Goal: Transaction & Acquisition: Purchase product/service

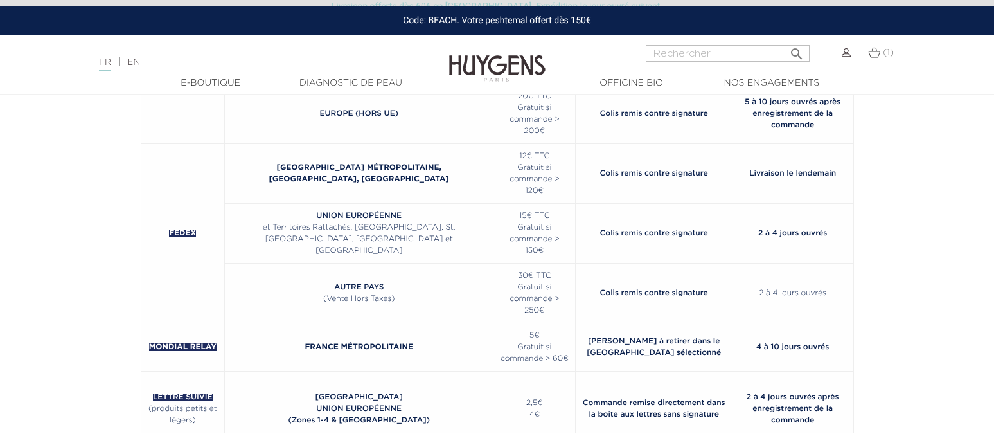
click at [849, 48] on link at bounding box center [846, 53] width 9 height 10
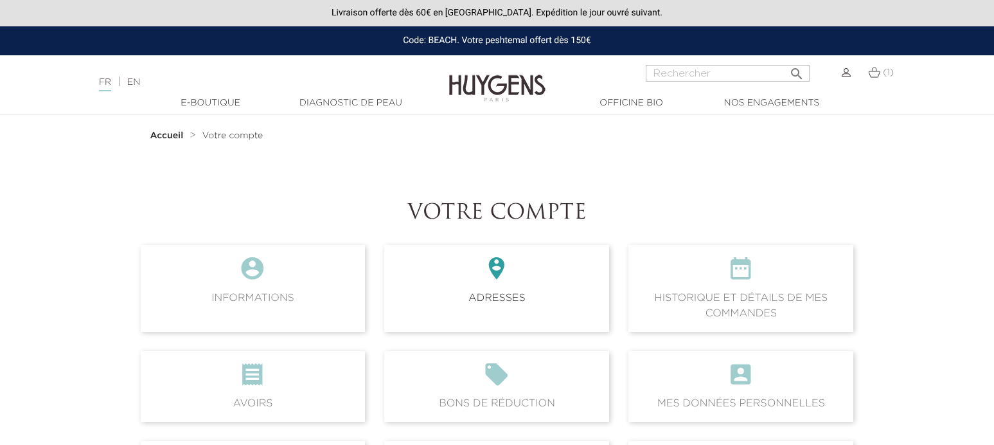
click at [481, 296] on span " Adresses" at bounding box center [496, 288] width 225 height 86
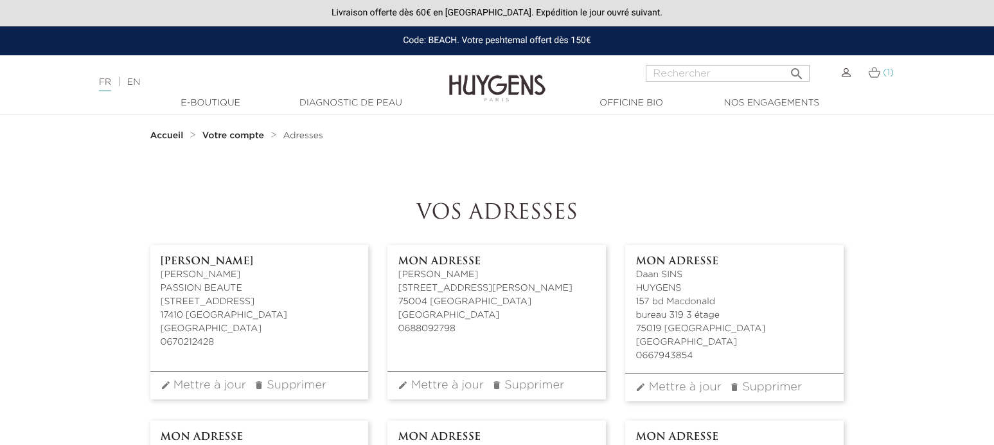
click at [883, 74] on span "(1)" at bounding box center [888, 72] width 11 height 9
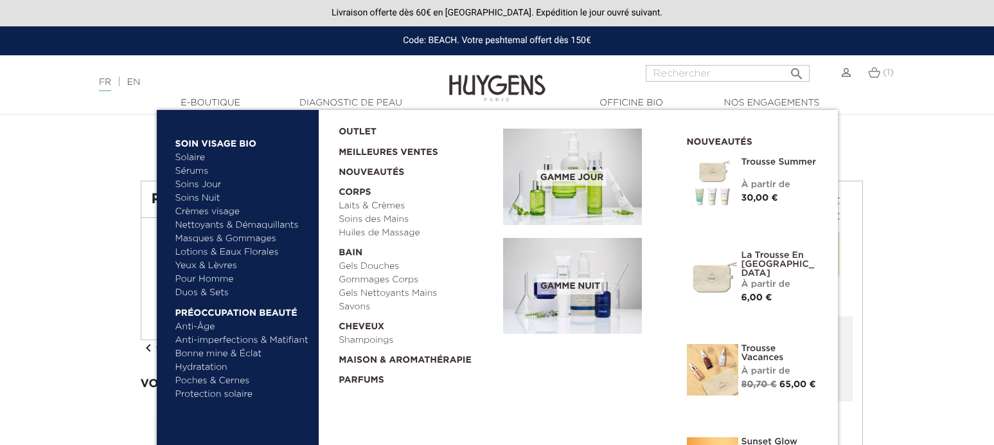
click at [560, 194] on img at bounding box center [572, 177] width 139 height 96
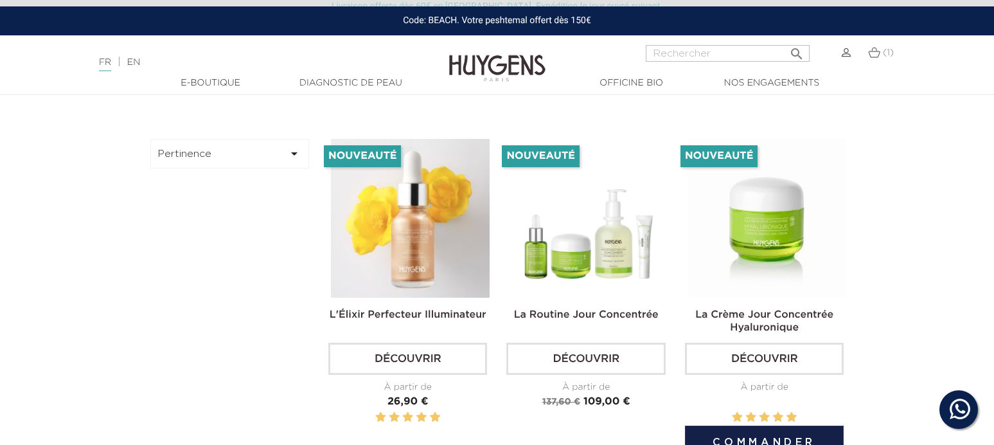
scroll to position [373, 0]
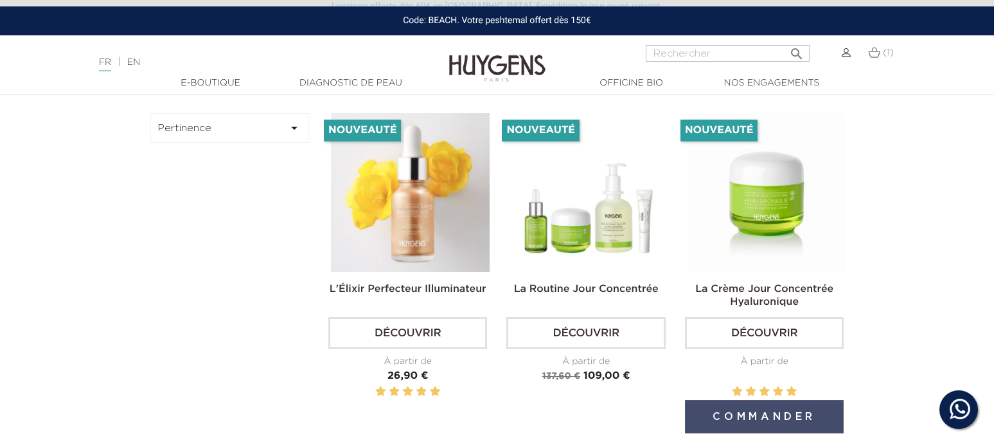
click at [734, 414] on button "Commander" at bounding box center [764, 416] width 159 height 33
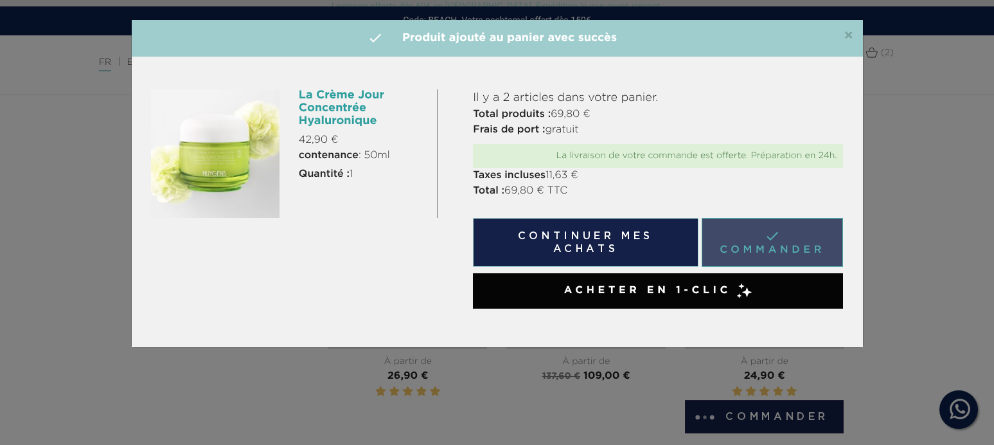
click at [735, 243] on link " Commander" at bounding box center [773, 242] width 142 height 49
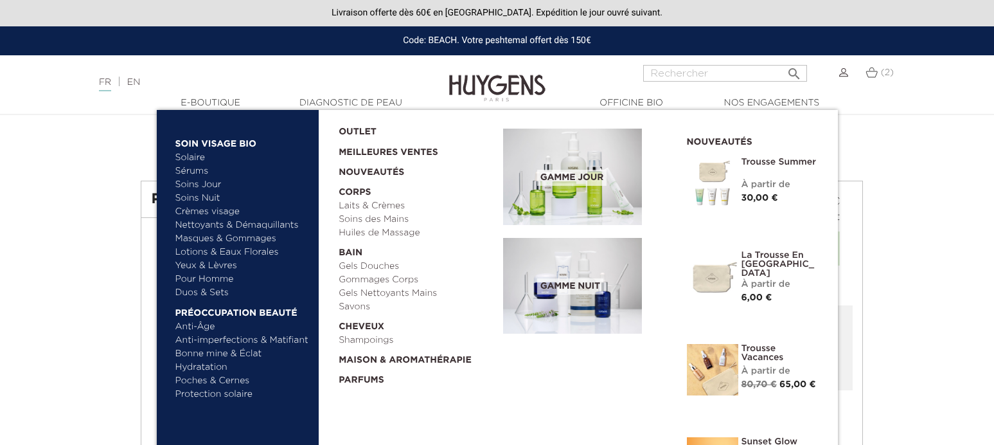
click at [201, 263] on link "Yeux & Lèvres" at bounding box center [242, 265] width 134 height 13
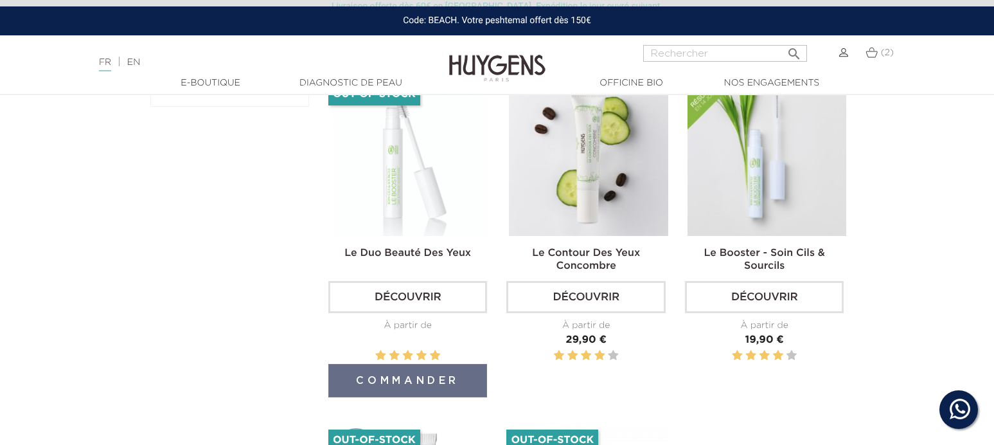
scroll to position [414, 0]
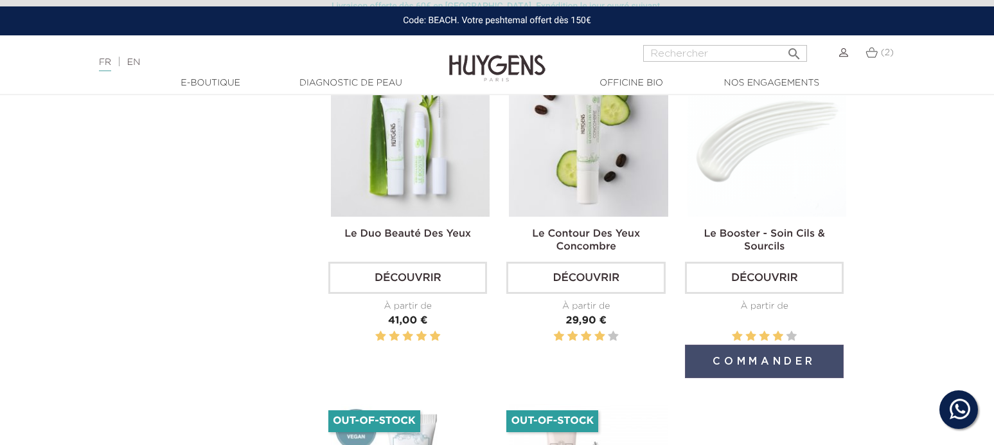
click at [755, 356] on button "Commander" at bounding box center [764, 360] width 159 height 33
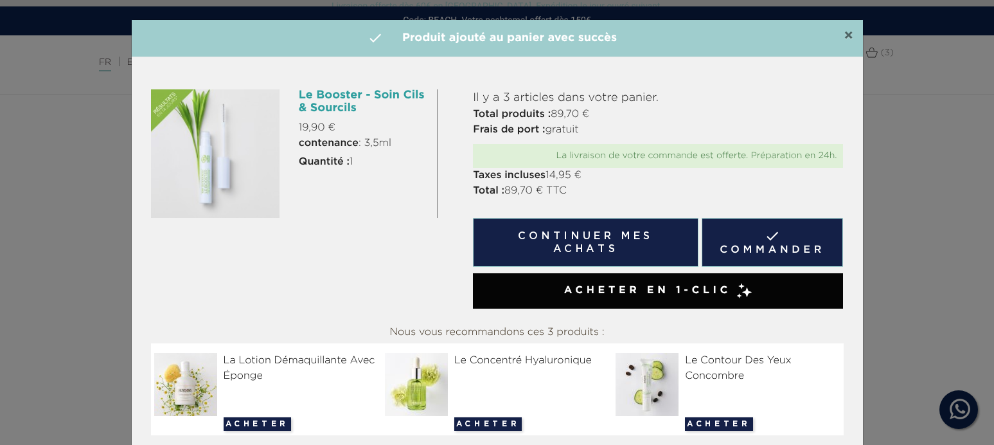
click at [850, 33] on span "×" at bounding box center [849, 35] width 10 height 15
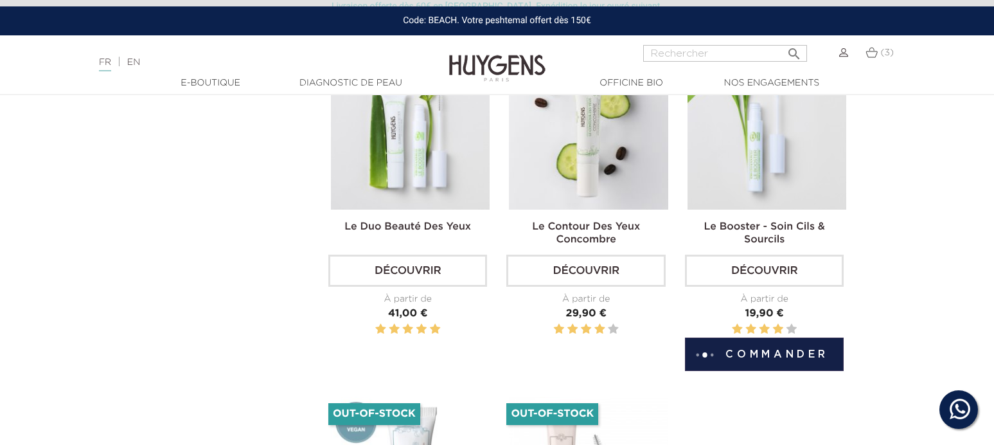
scroll to position [443, 0]
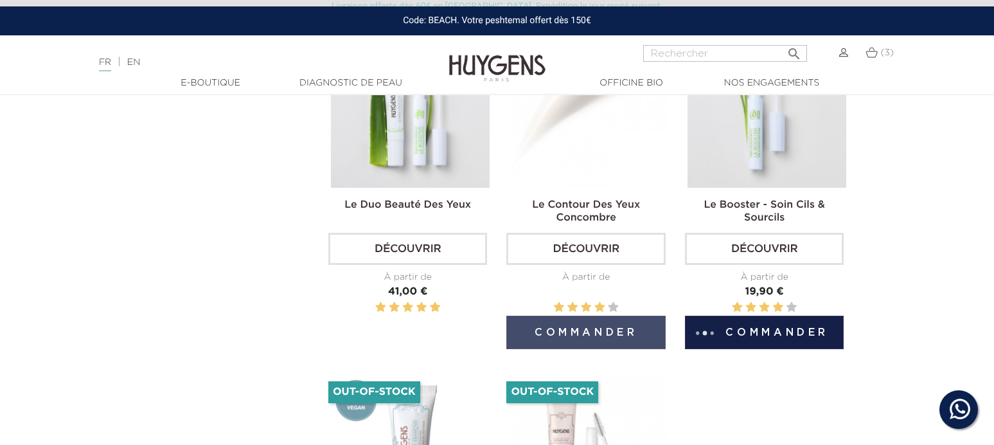
click at [580, 334] on button "Commander" at bounding box center [585, 332] width 159 height 33
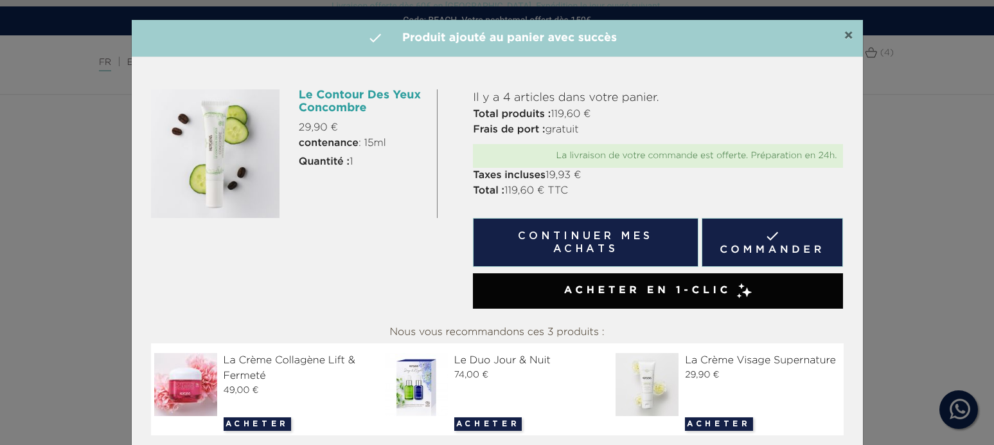
click at [851, 37] on span "×" at bounding box center [849, 35] width 10 height 15
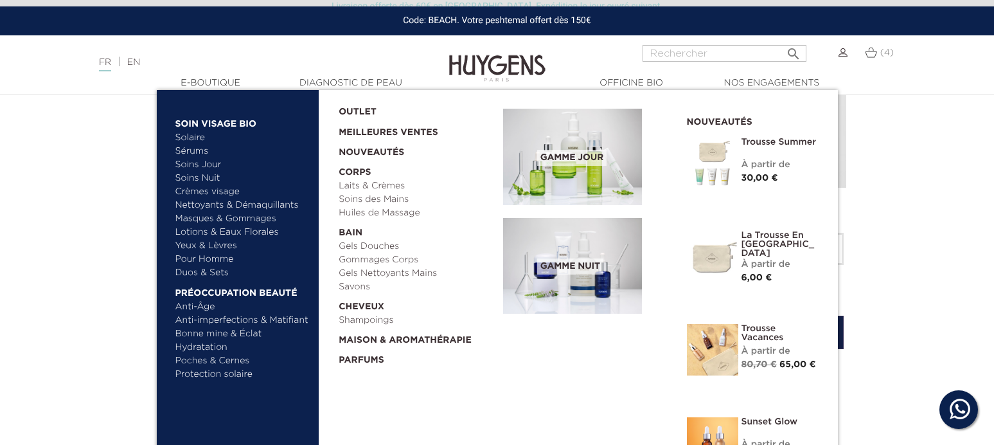
click at [574, 190] on img at bounding box center [572, 157] width 139 height 96
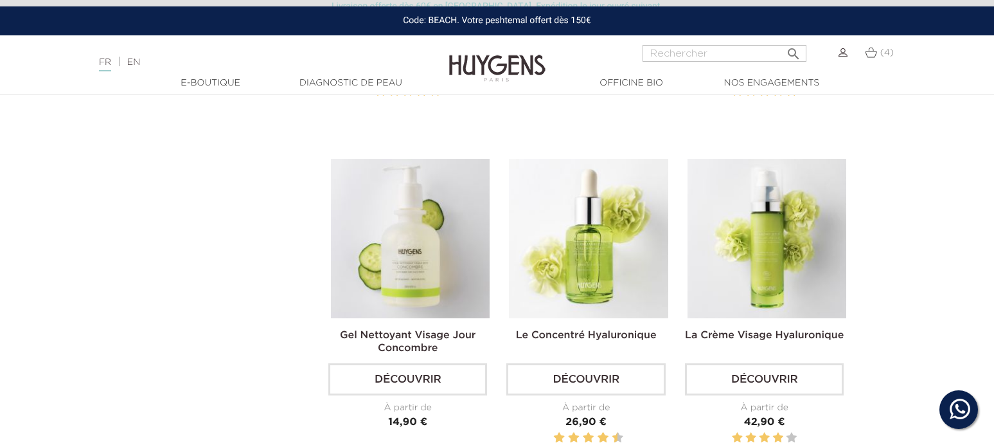
scroll to position [707, 0]
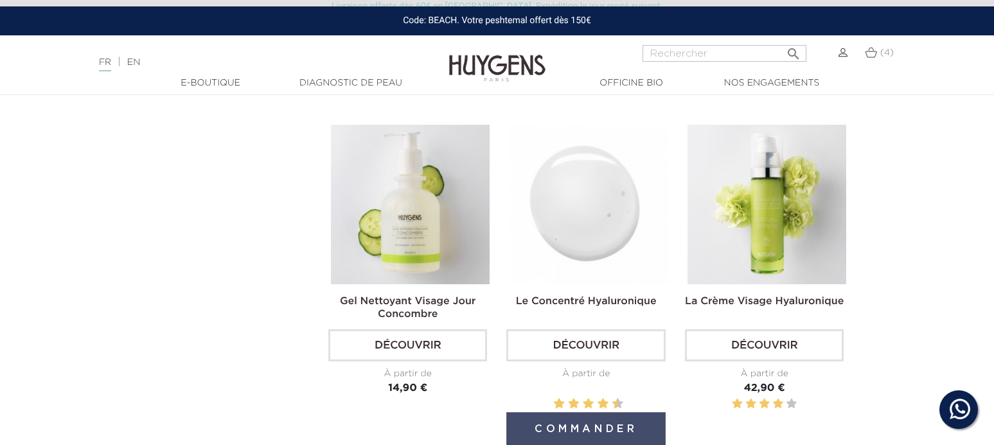
click at [582, 432] on button "Commander" at bounding box center [585, 428] width 159 height 33
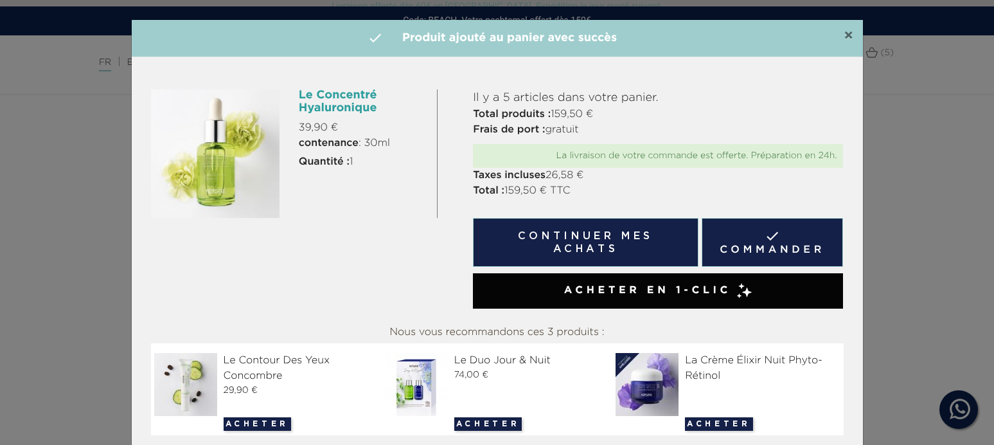
click at [850, 33] on span "×" at bounding box center [849, 35] width 10 height 15
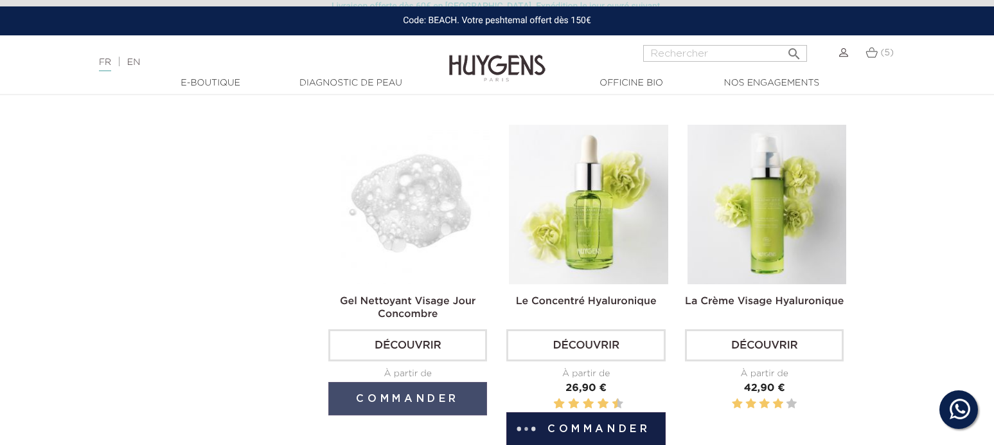
click at [459, 396] on button "Commander" at bounding box center [407, 398] width 159 height 33
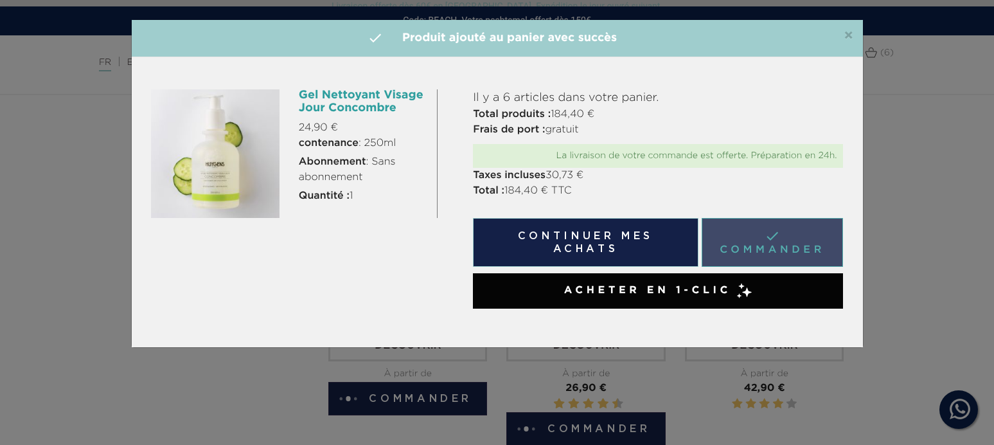
click at [732, 249] on link " Commander" at bounding box center [773, 242] width 142 height 49
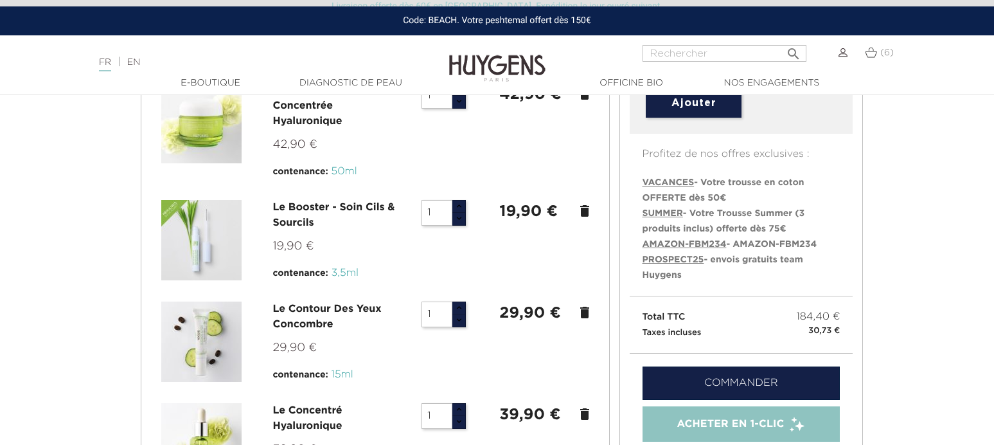
scroll to position [172, 0]
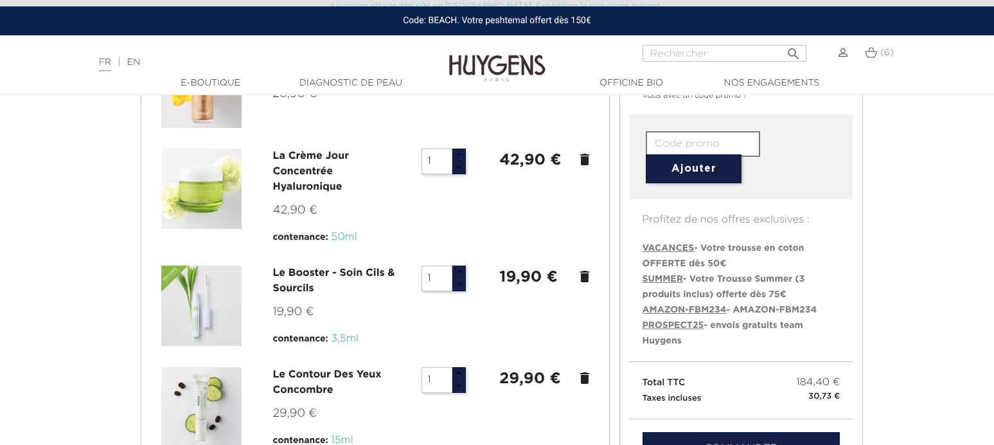
click at [661, 323] on span "PROSPECT25" at bounding box center [674, 325] width 62 height 9
type input "PROSPECT25"
click at [711, 174] on button "Ajouter" at bounding box center [694, 168] width 96 height 29
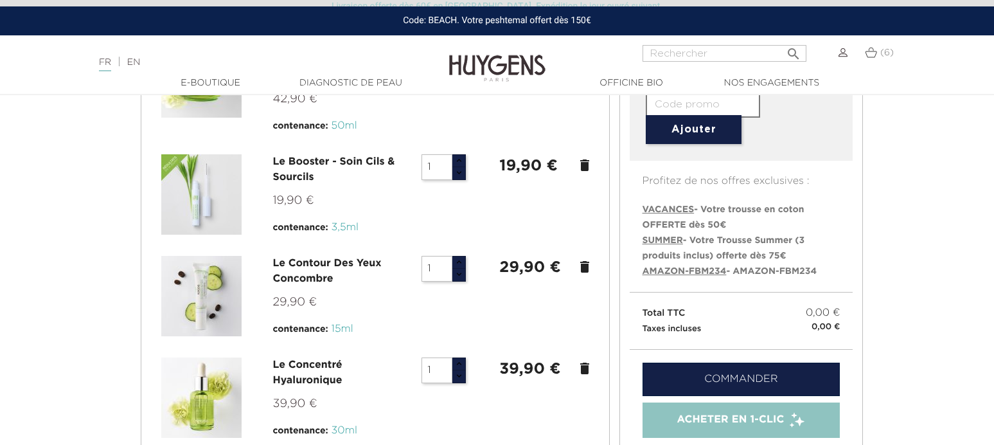
scroll to position [355, 0]
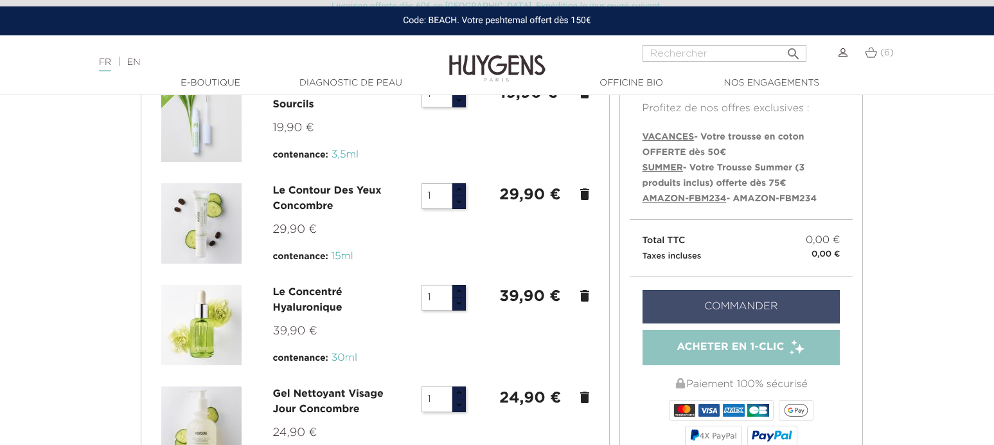
click at [769, 302] on link "Commander" at bounding box center [742, 306] width 198 height 33
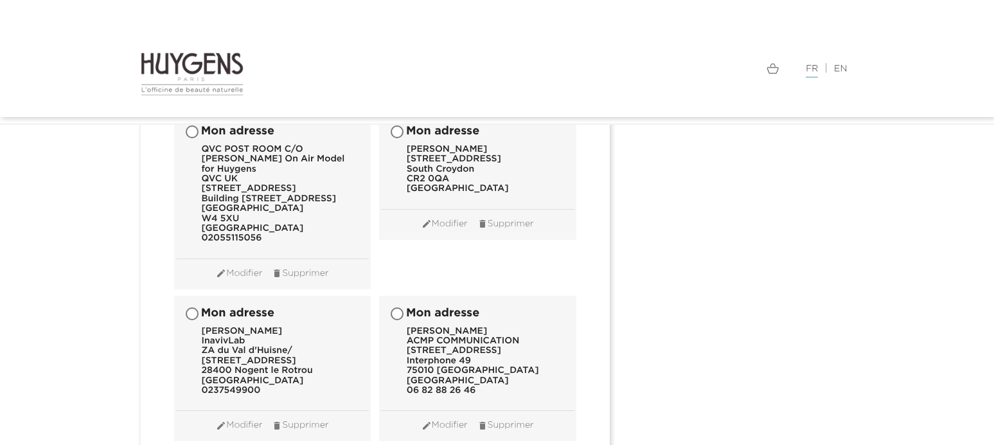
scroll to position [8139, 0]
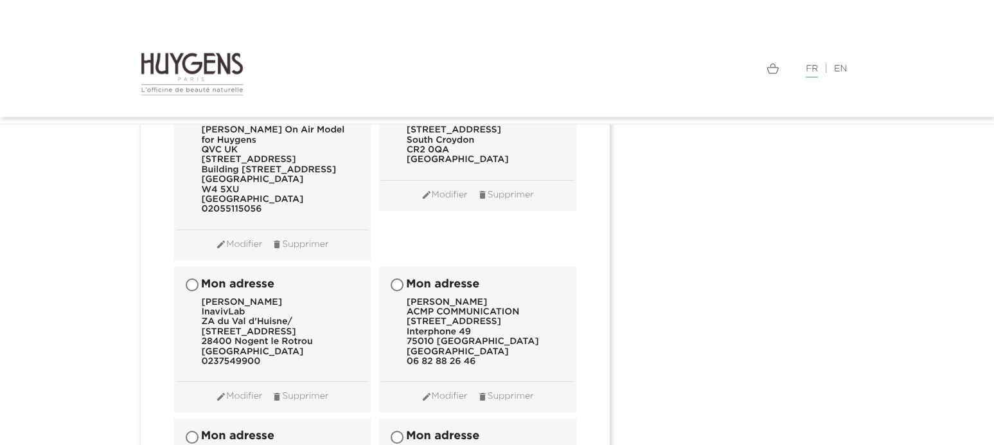
radio input "true"
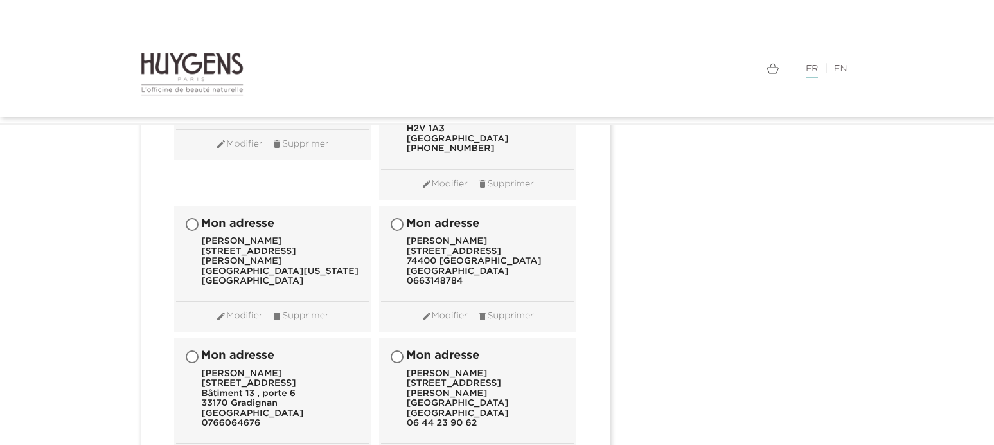
scroll to position [13009, 0]
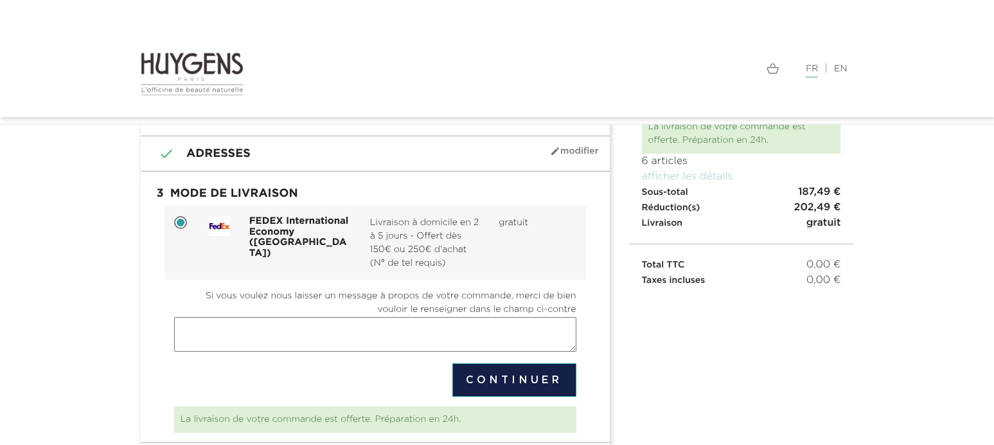
scroll to position [87, 0]
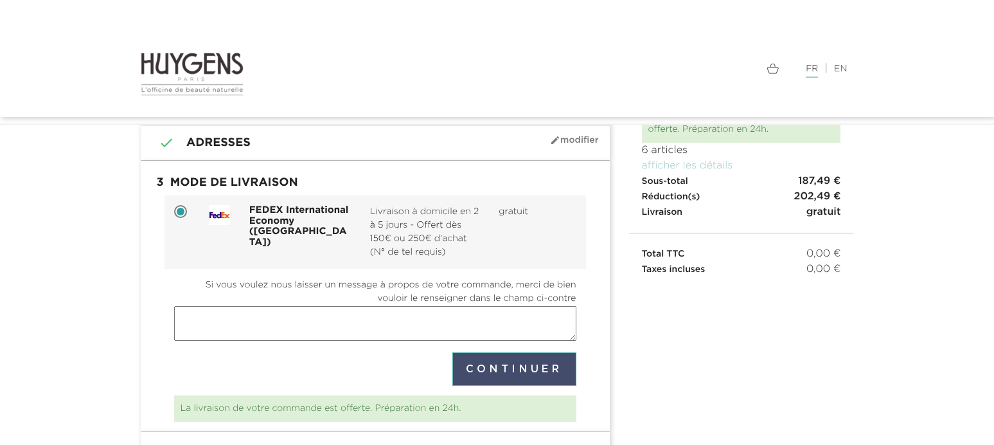
click at [485, 364] on button "Continuer" at bounding box center [514, 368] width 124 height 33
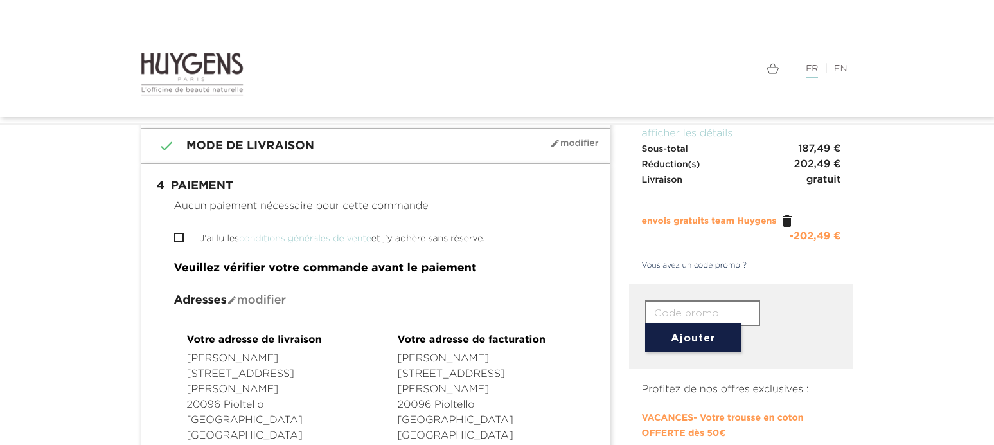
scroll to position [150, 0]
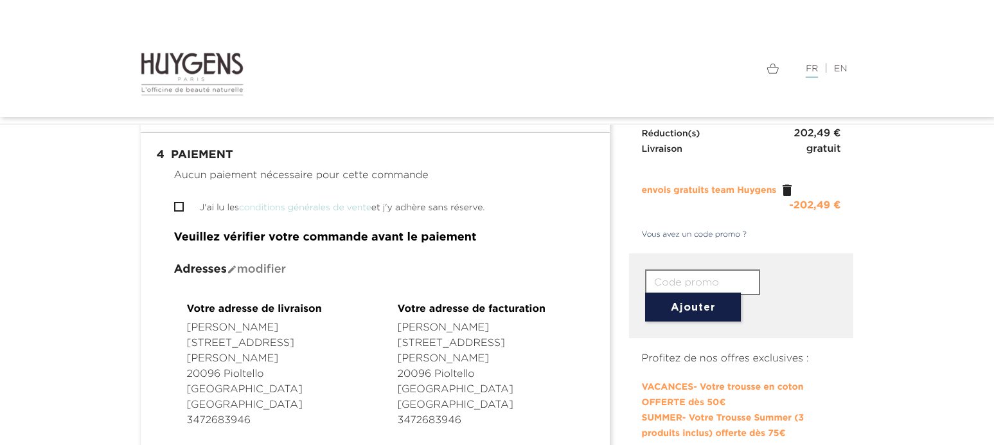
click at [180, 200] on span "" at bounding box center [180, 206] width 12 height 12
click at [180, 206] on input "J'ai lu les conditions générales de vente et j'y adhère sans réserve." at bounding box center [178, 206] width 8 height 8
checkbox input "true"
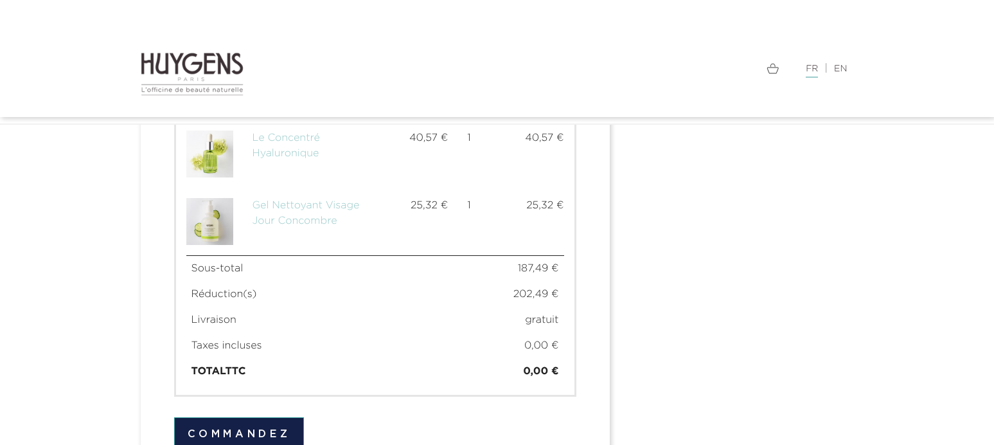
scroll to position [975, 0]
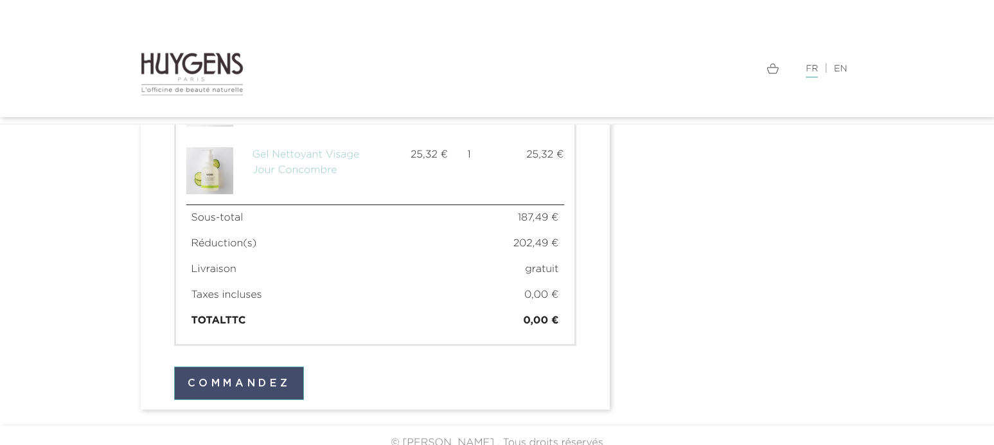
click at [287, 366] on button "Commandez" at bounding box center [239, 382] width 130 height 33
